Goal: Transaction & Acquisition: Subscribe to service/newsletter

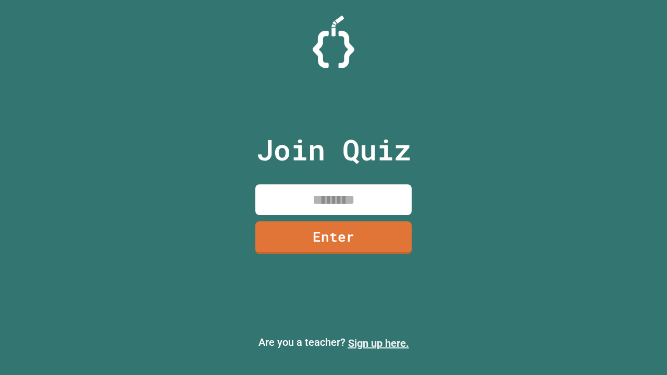
click at [378, 344] on link "Sign up here." at bounding box center [378, 343] width 61 height 13
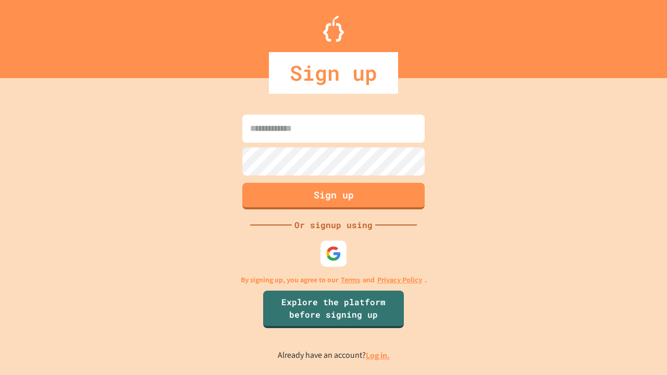
click at [378, 356] on link "Log in." at bounding box center [378, 355] width 24 height 11
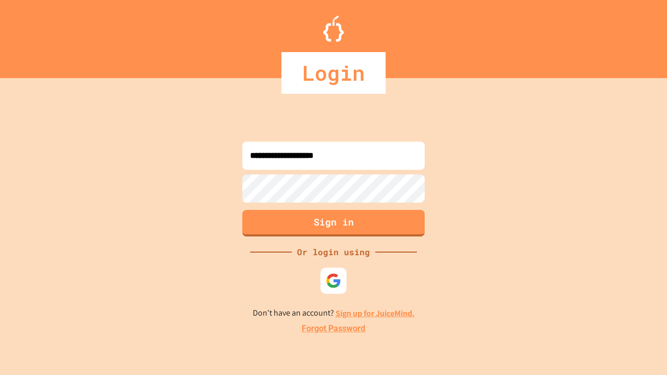
type input "**********"
